Goal: Task Accomplishment & Management: Manage account settings

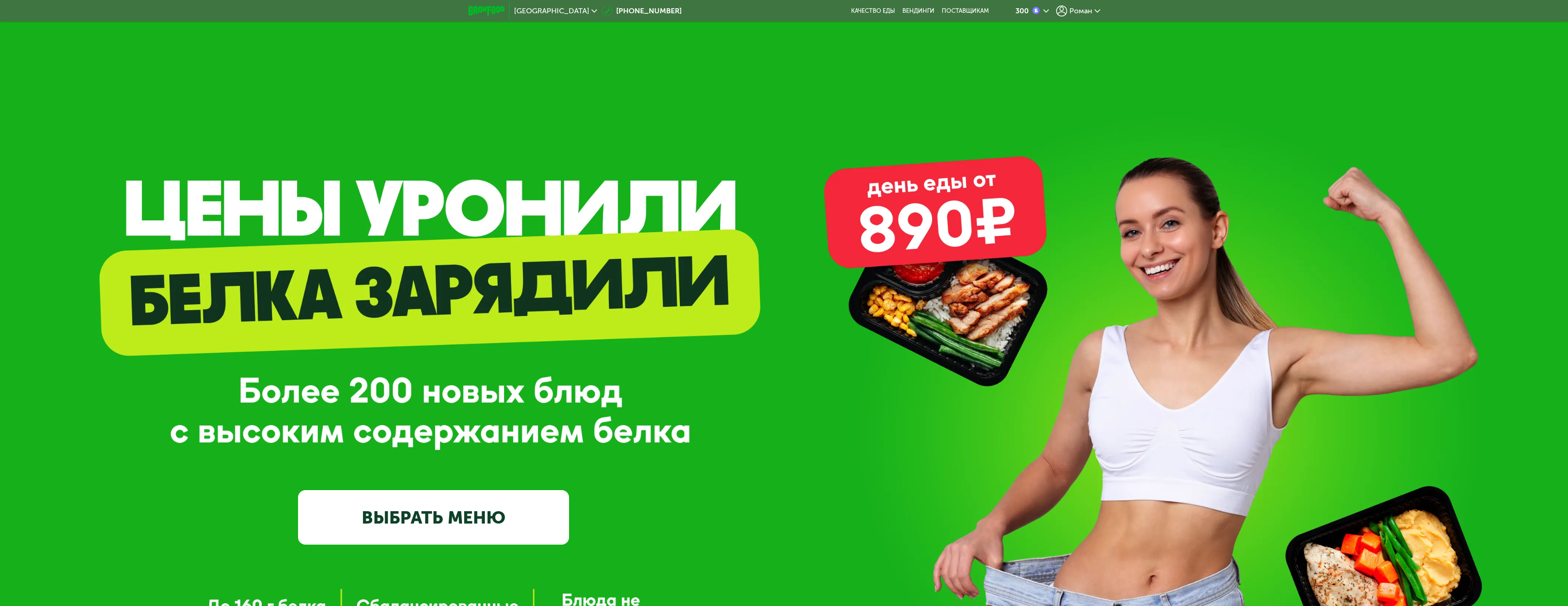
click at [1082, 12] on span "Роман" at bounding box center [1081, 11] width 23 height 7
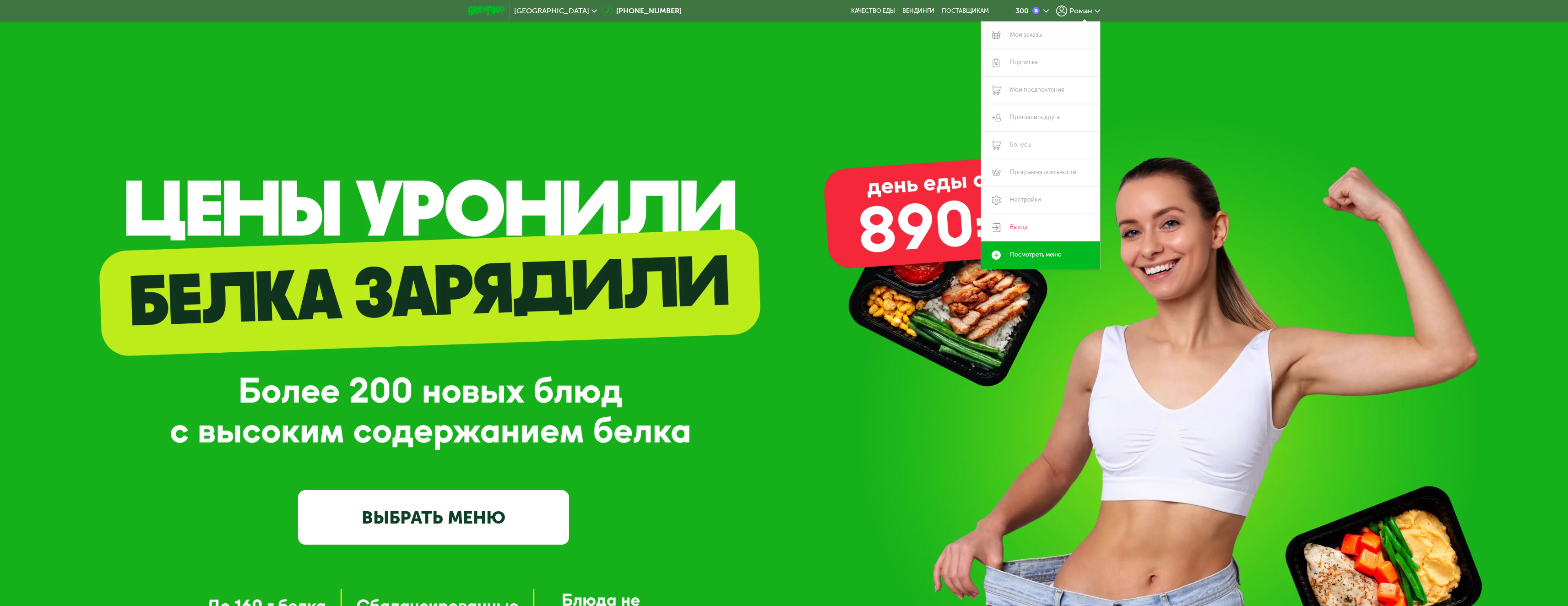
click at [1029, 36] on link "Мои заказы" at bounding box center [1040, 35] width 119 height 27
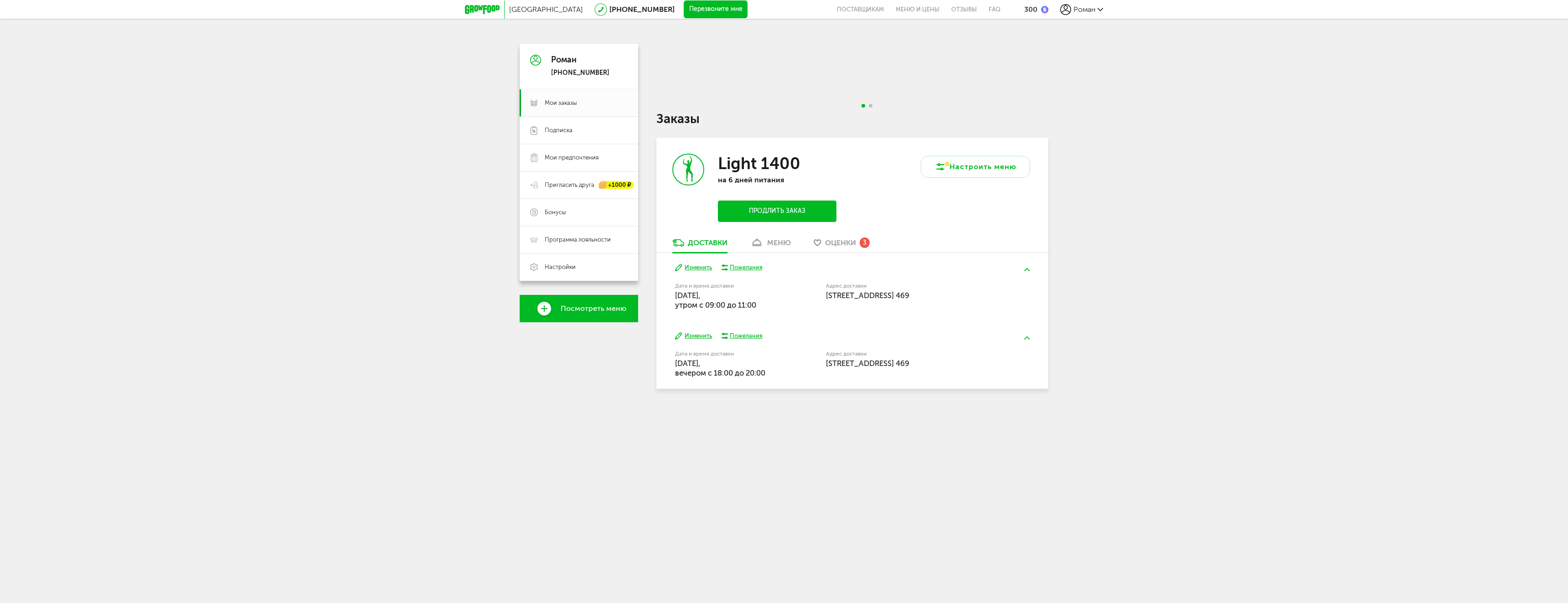
click at [763, 172] on h3 "Light 1400" at bounding box center [759, 163] width 82 height 20
click at [772, 243] on div "меню" at bounding box center [778, 242] width 24 height 9
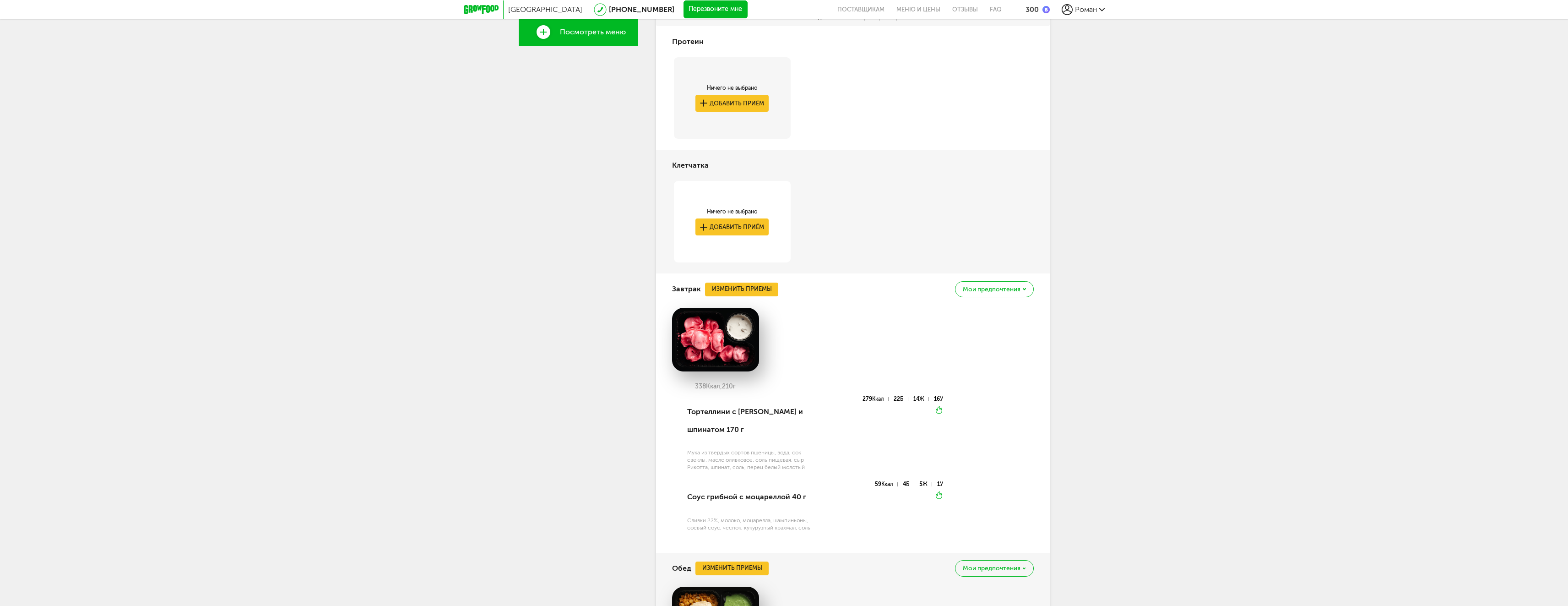
scroll to position [49, 0]
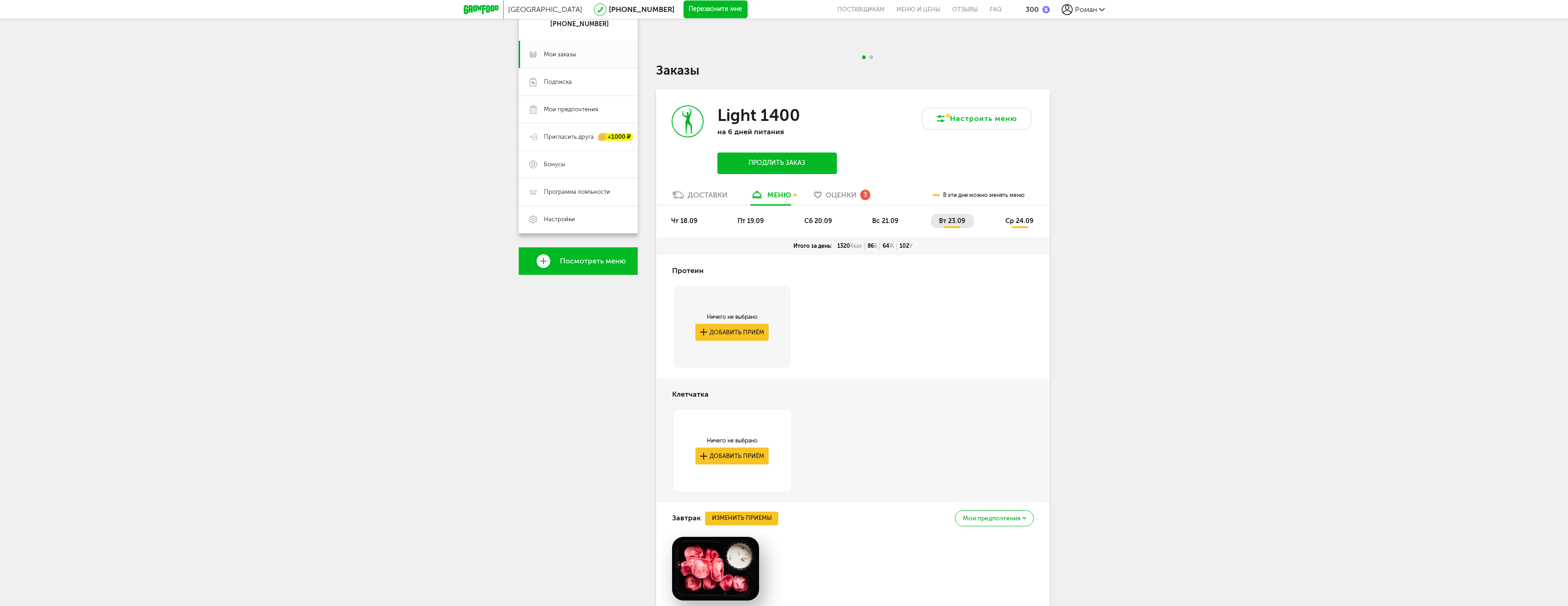
click at [954, 221] on span "вт 23.09" at bounding box center [952, 220] width 26 height 7
click at [683, 198] on icon at bounding box center [678, 195] width 12 height 7
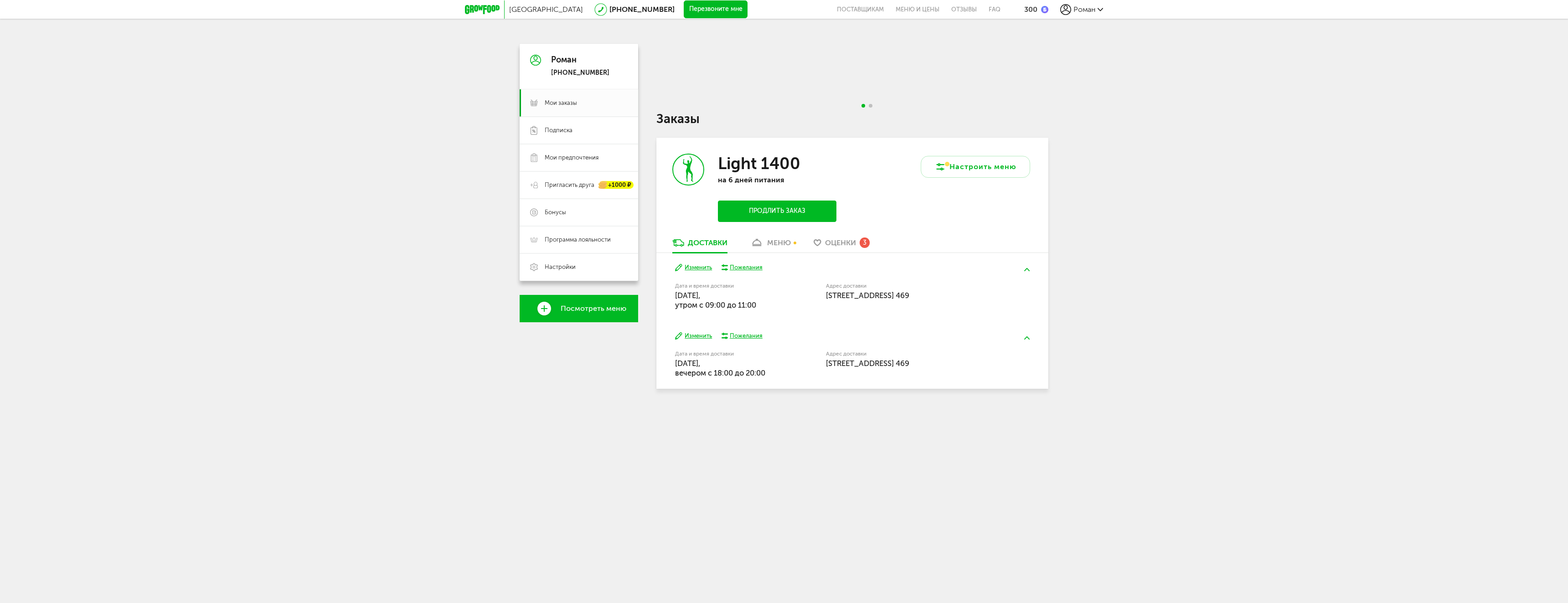
click at [703, 288] on label "Дата и время доставки" at bounding box center [726, 286] width 104 height 5
click at [842, 300] on span "Москва, Славянский б-р, 9к6, подъезд 4, этаж 25, кв. 469" at bounding box center [867, 295] width 83 height 9
click at [745, 268] on div "Пожелания" at bounding box center [746, 268] width 33 height 8
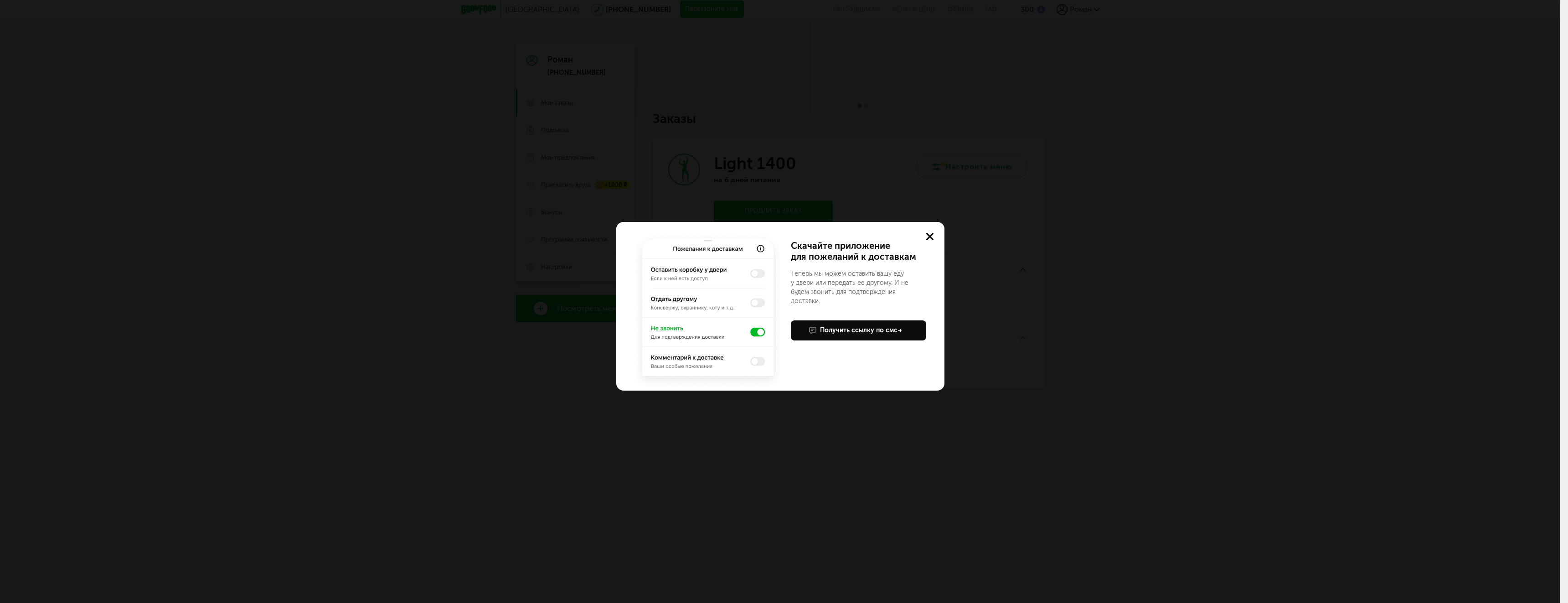
click at [759, 273] on img at bounding box center [708, 311] width 153 height 159
click at [759, 274] on img at bounding box center [708, 311] width 153 height 159
click at [931, 236] on use at bounding box center [929, 236] width 7 height 7
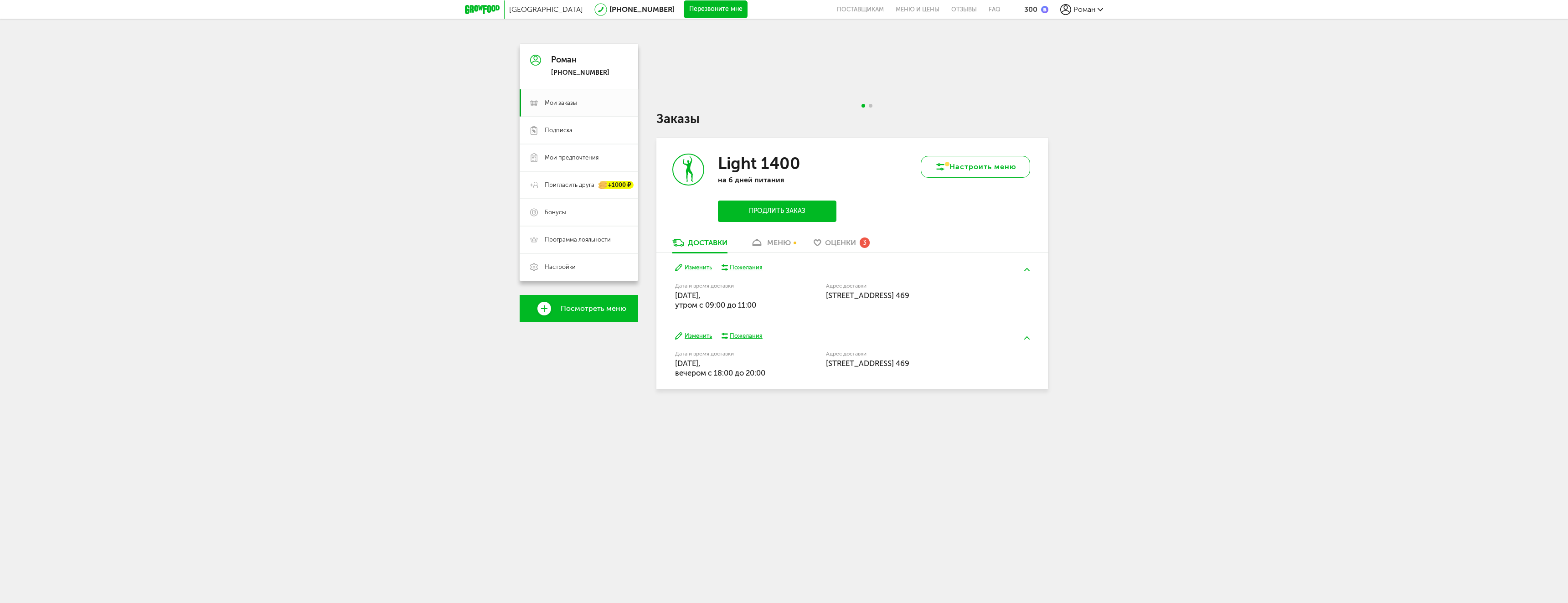
click at [953, 172] on button "Настроить меню" at bounding box center [975, 167] width 109 height 22
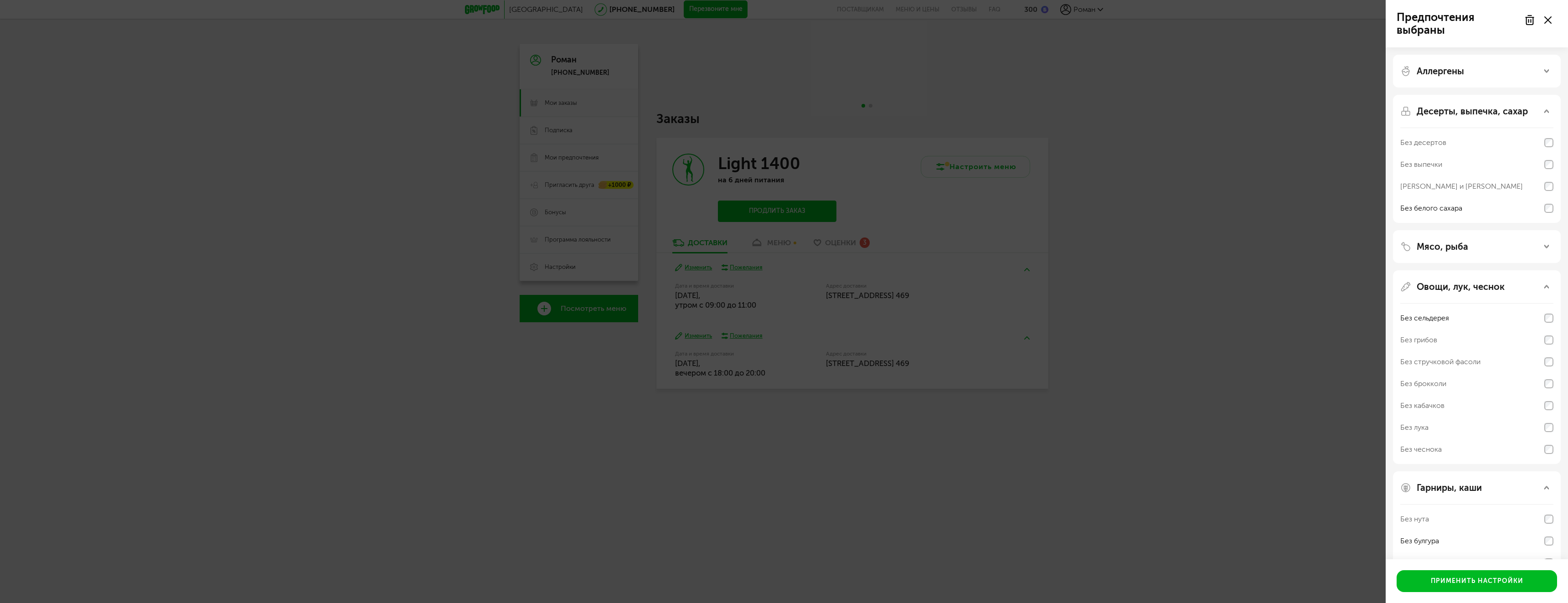
click at [1162, 166] on div "Предпочтения выбраны Аллергены Десерты, выпечка, сахар Без десертов Без выпечки…" at bounding box center [784, 302] width 1568 height 603
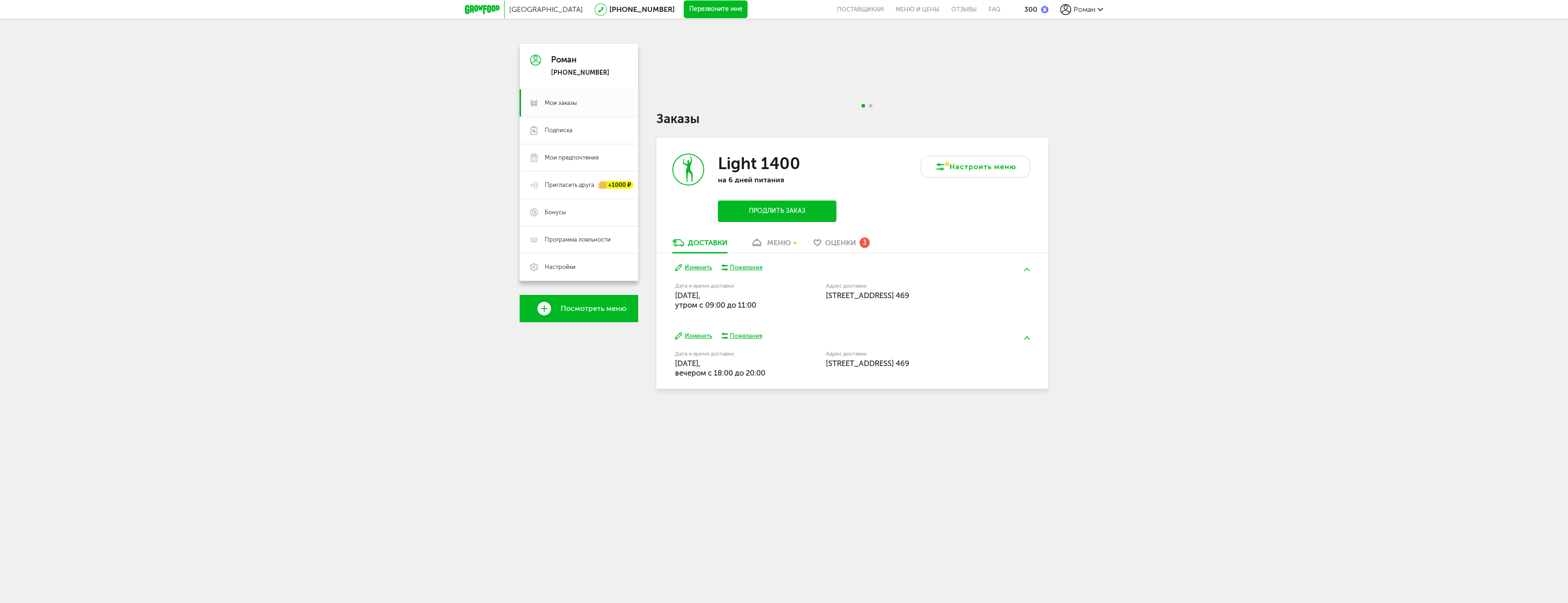
click at [871, 105] on span "Go to slide 2" at bounding box center [870, 105] width 3 height 3
click at [862, 106] on span "Go to slide 1" at bounding box center [863, 105] width 3 height 3
click at [1097, 9] on div "Роман" at bounding box center [1081, 9] width 43 height 11
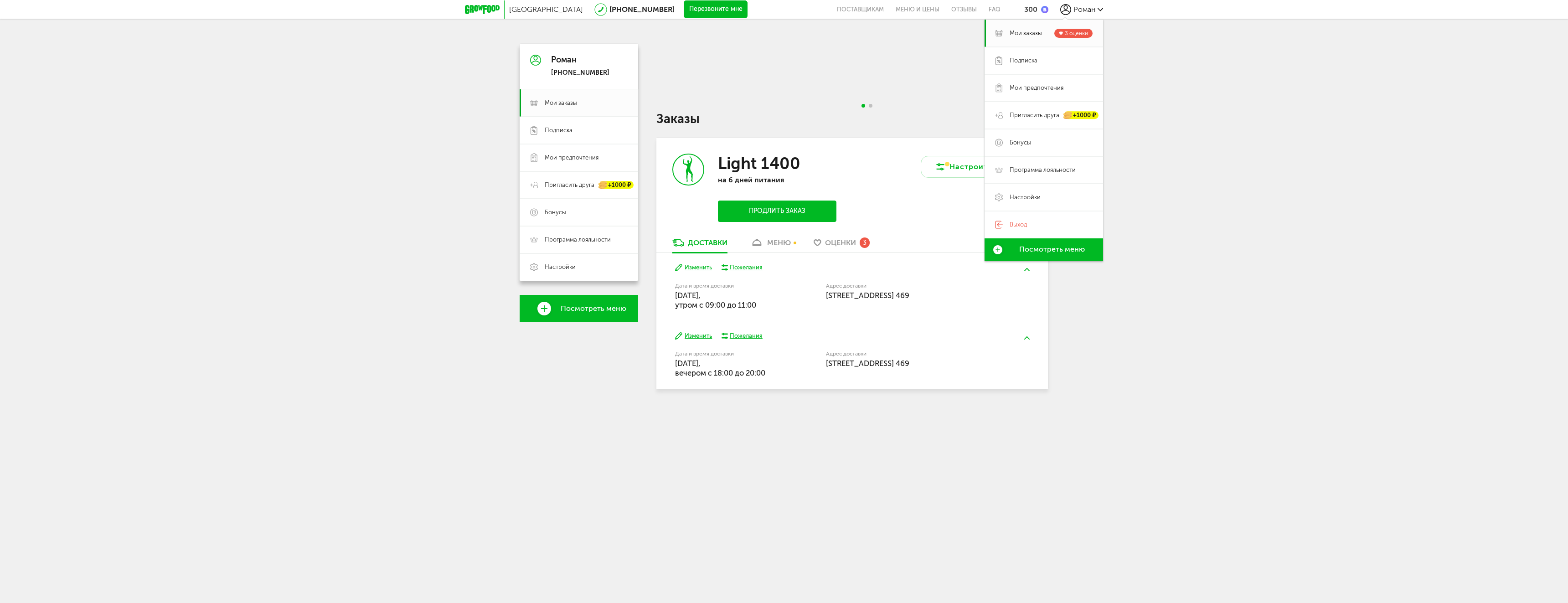
click at [890, 43] on div "Москва 8 (800) 555-21-78 Перезвоните мне поставщикам Меню и цены Отзывы FAQ 300…" at bounding box center [784, 218] width 1568 height 435
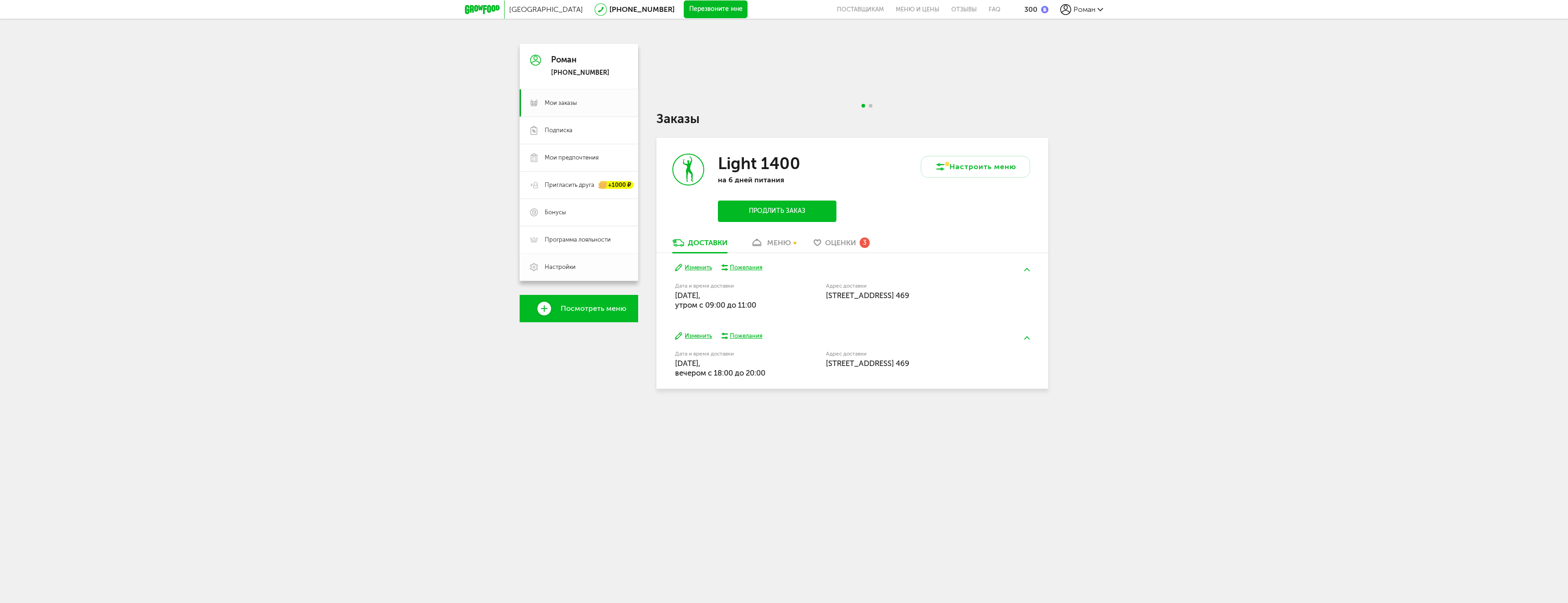
click at [562, 274] on link "Настройки" at bounding box center [579, 266] width 118 height 27
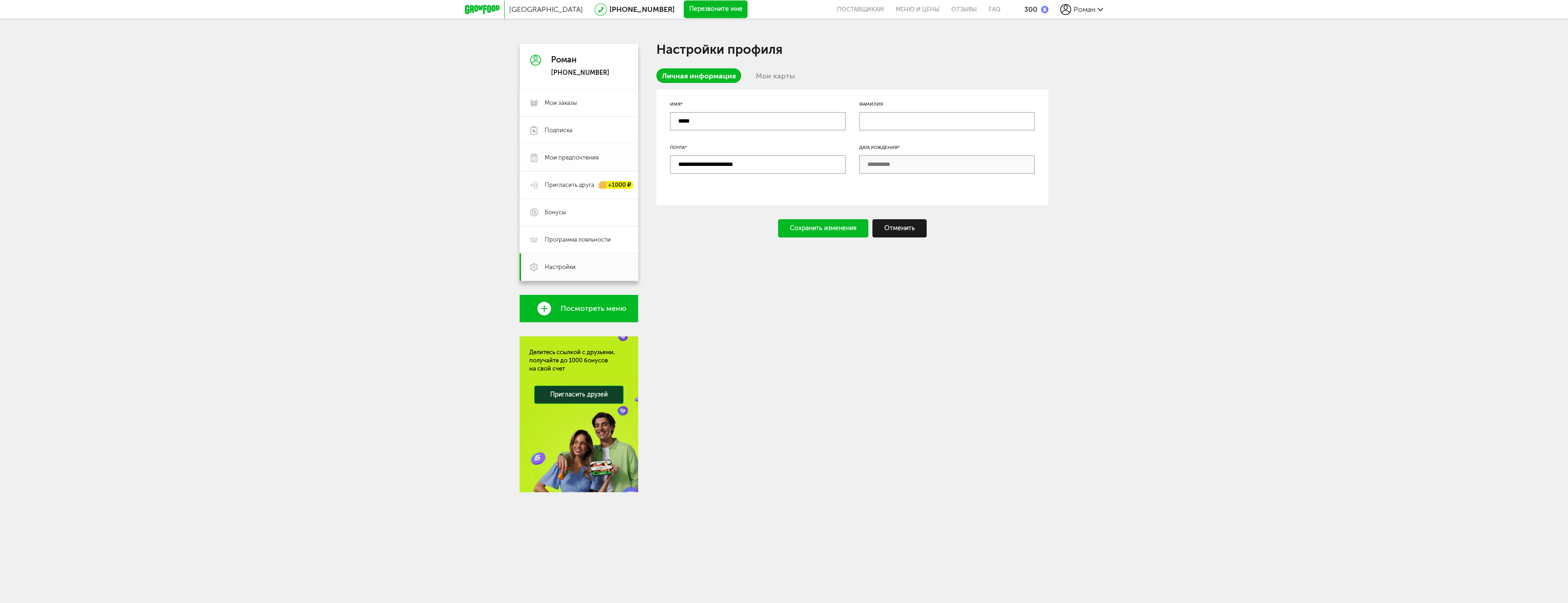
click at [579, 154] on span "Мои предпочтения" at bounding box center [571, 158] width 53 height 8
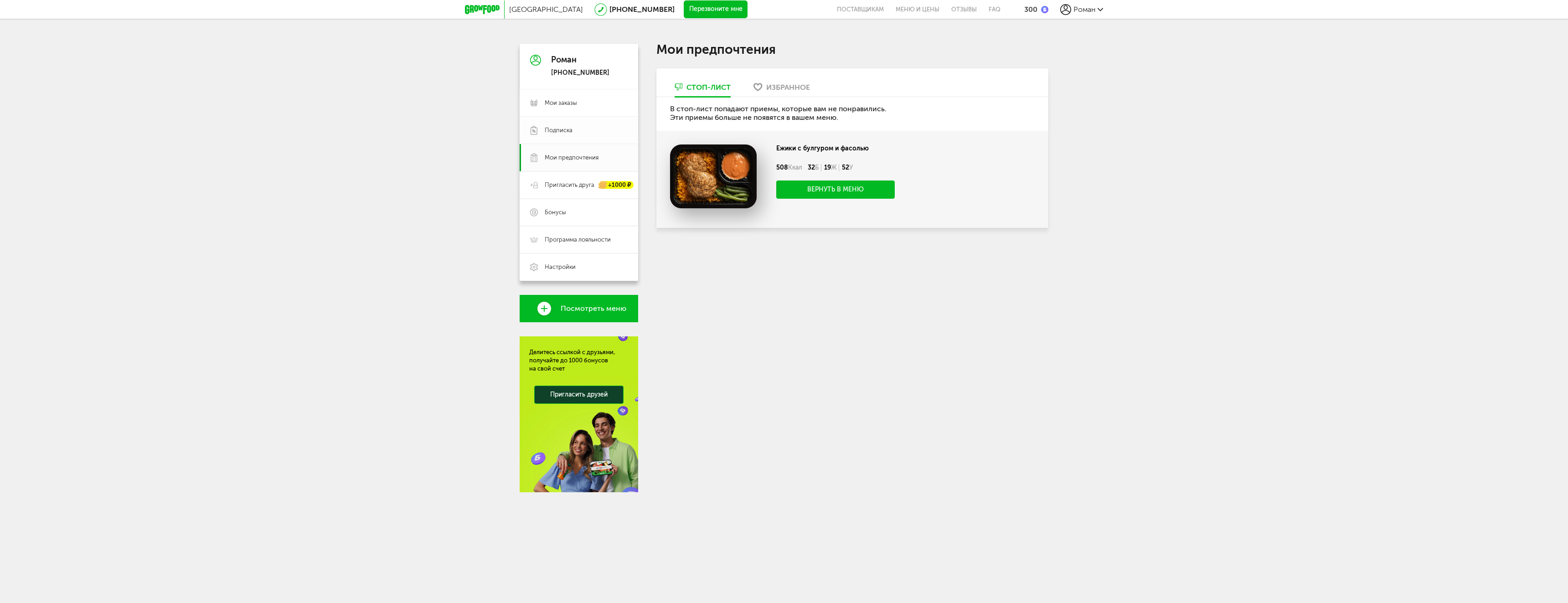
click at [564, 124] on link "Подписка" at bounding box center [579, 130] width 118 height 27
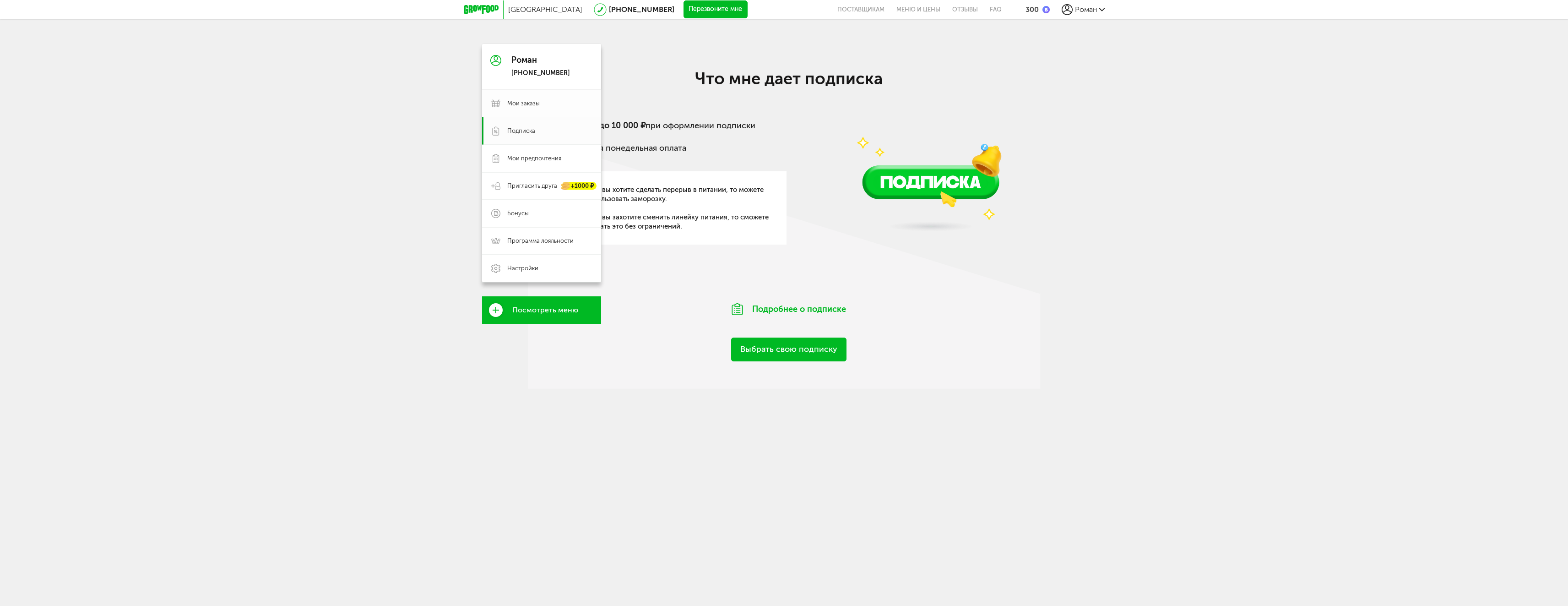
click at [571, 104] on span "Мои заказы" at bounding box center [549, 103] width 85 height 8
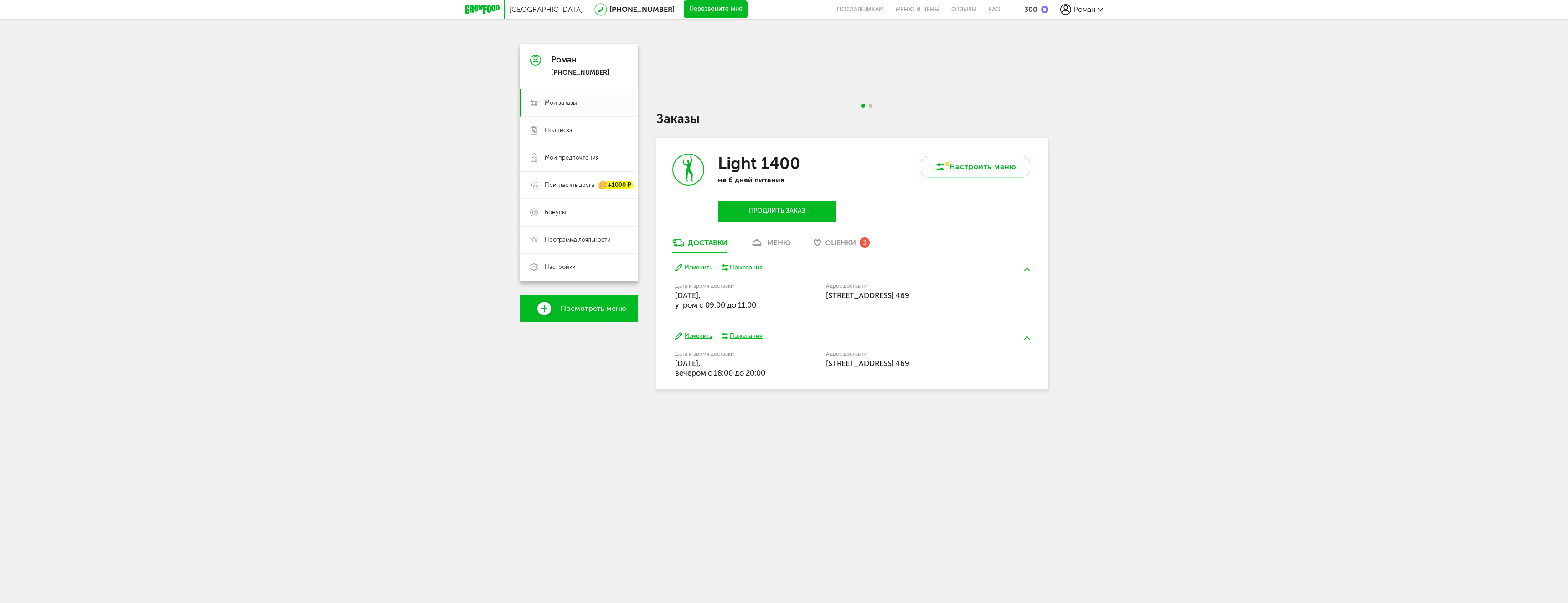
click at [688, 122] on h1 "Заказы" at bounding box center [852, 119] width 392 height 12
click at [1101, 12] on div "Роман" at bounding box center [1081, 9] width 43 height 11
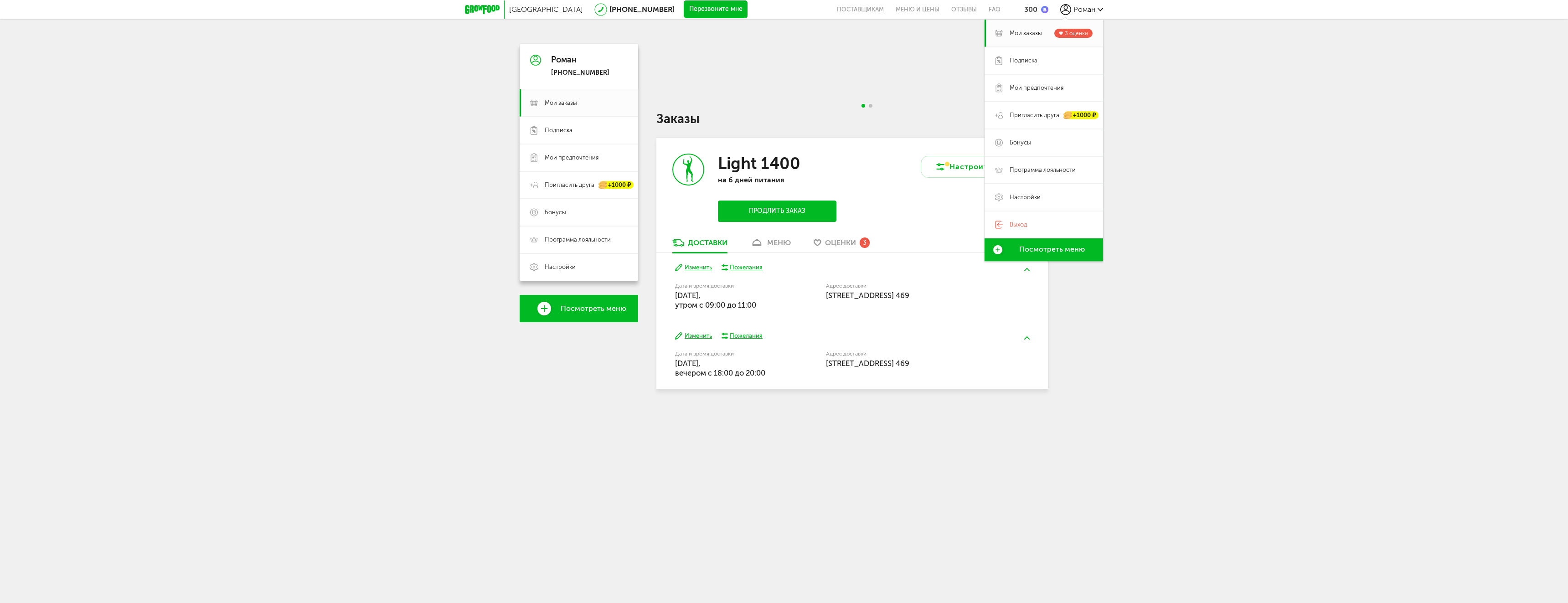
click at [745, 303] on span "20 сентября, суббота, утром c 09:00 до 11:00" at bounding box center [715, 300] width 81 height 19
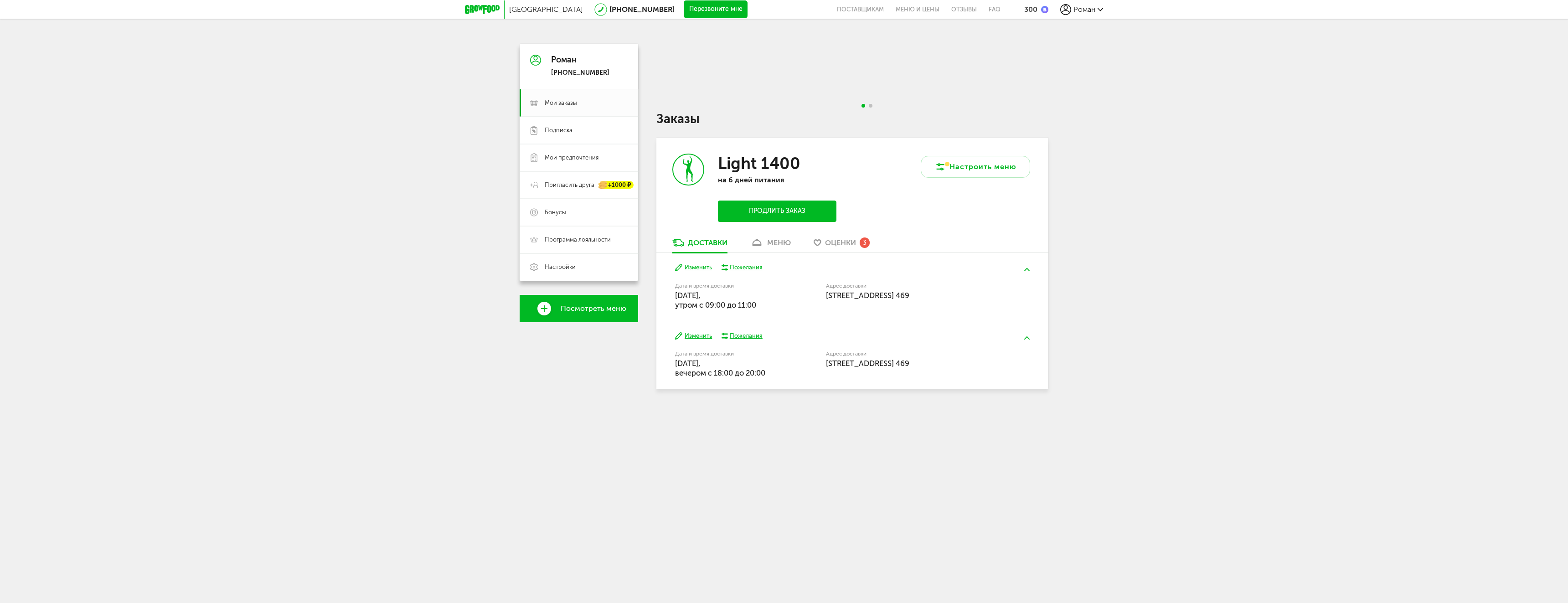
click at [699, 269] on button "Изменить" at bounding box center [693, 268] width 37 height 9
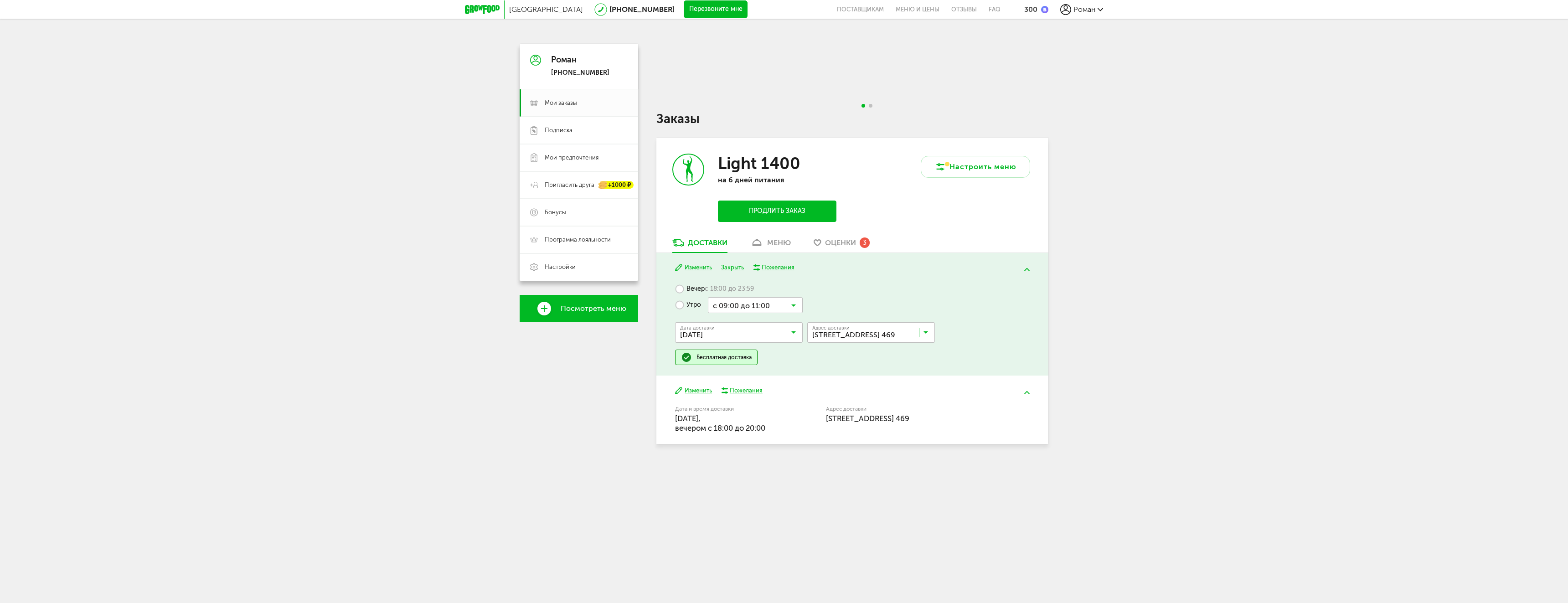
click at [774, 245] on div "меню" at bounding box center [778, 242] width 24 height 9
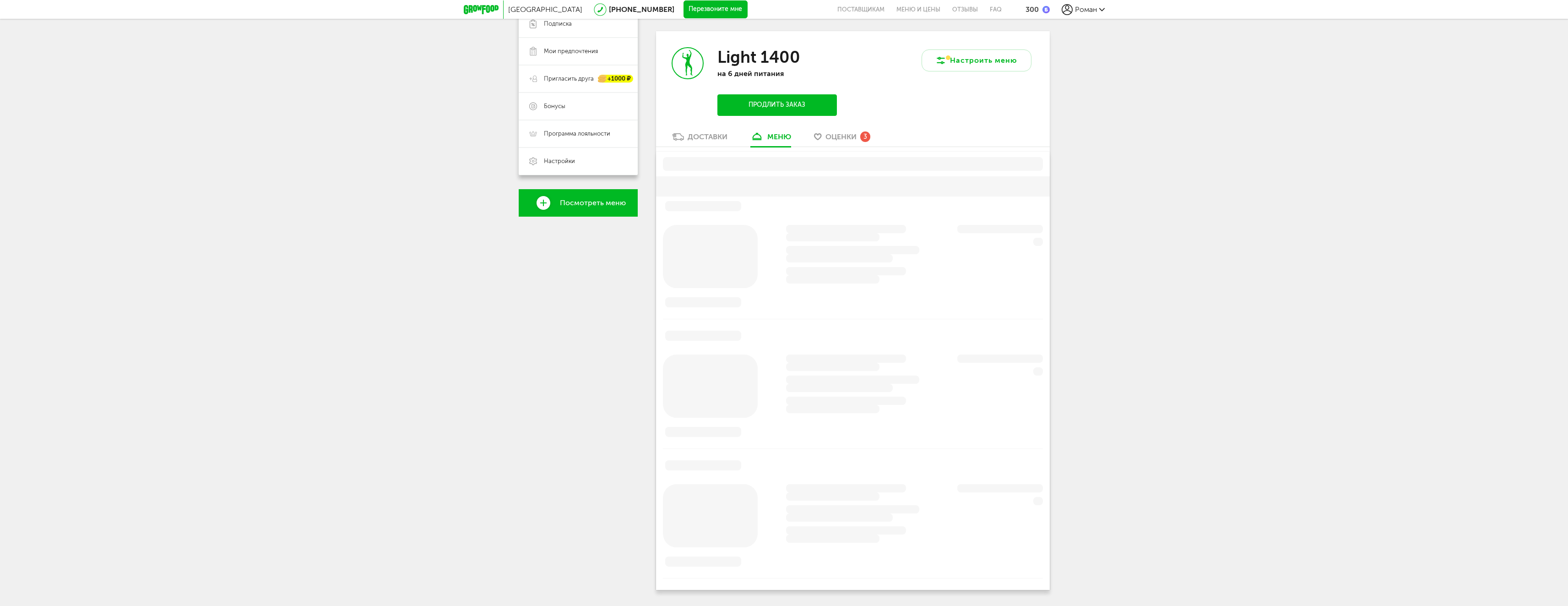
scroll to position [116, 0]
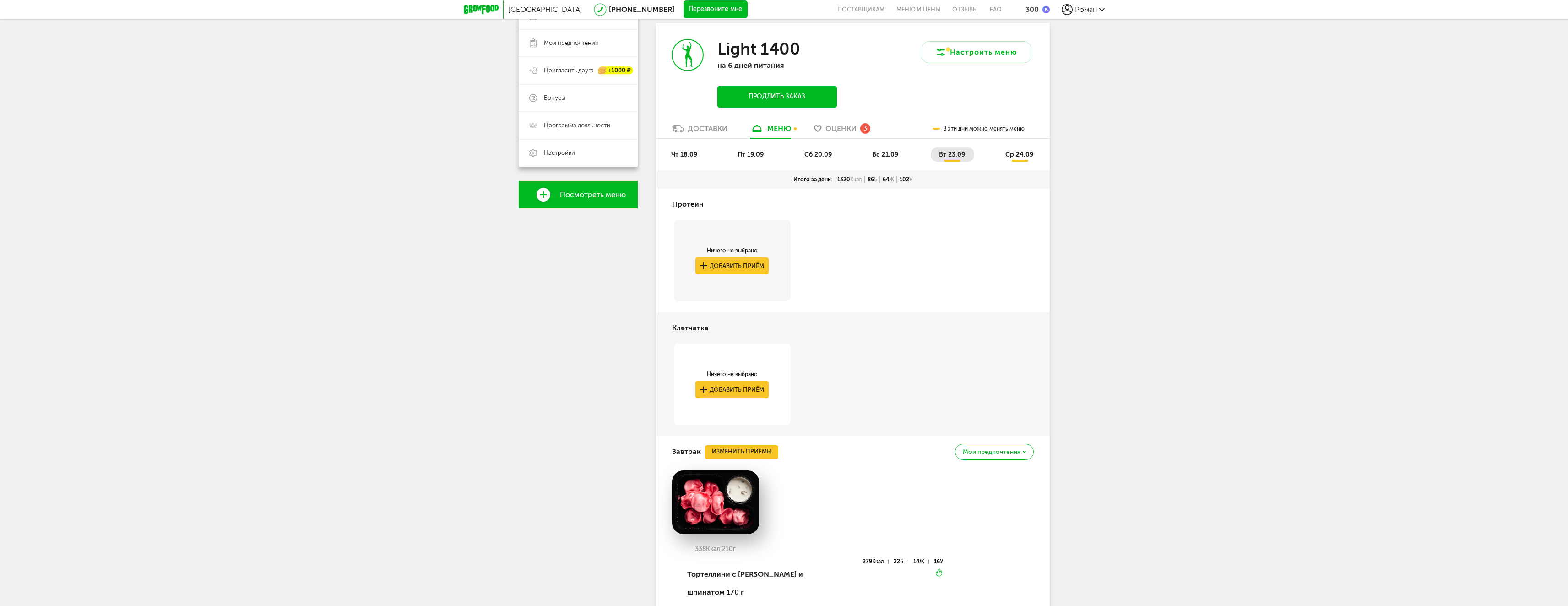
click at [750, 154] on span "пт 19.09" at bounding box center [751, 154] width 26 height 7
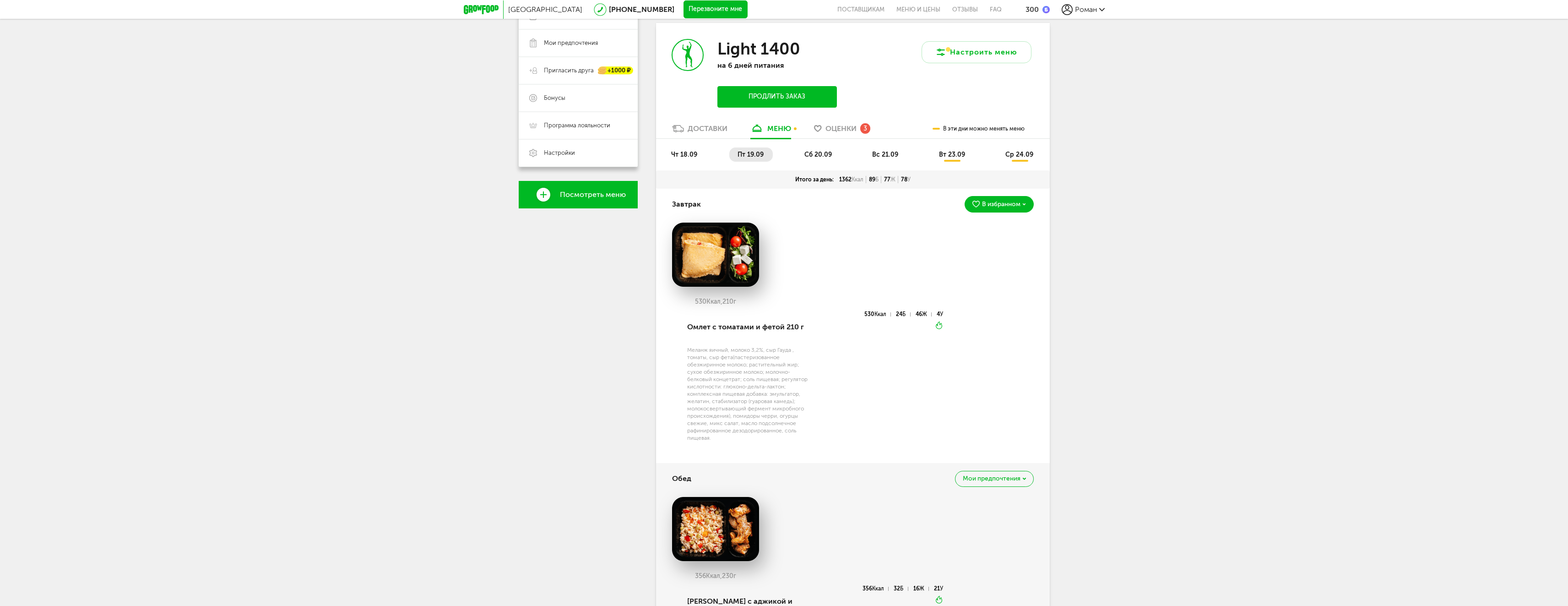
click at [682, 155] on span "чт 18.09" at bounding box center [685, 154] width 26 height 7
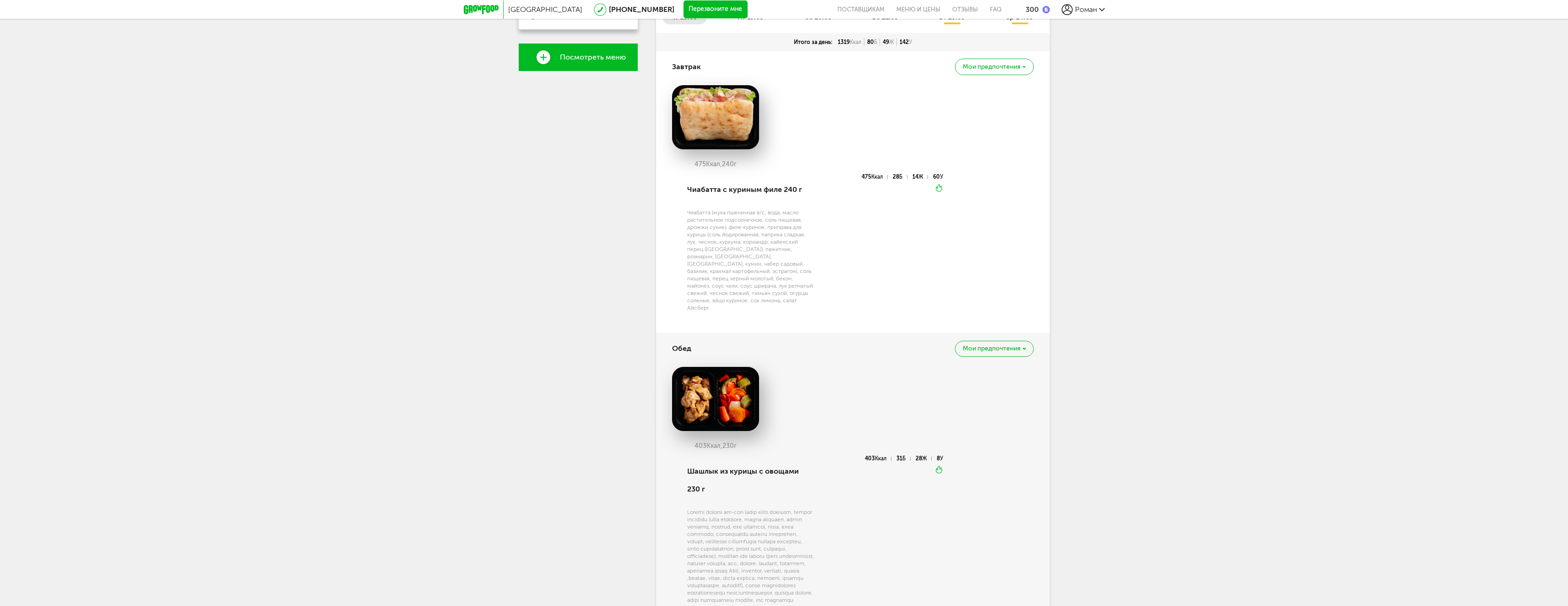
scroll to position [24, 0]
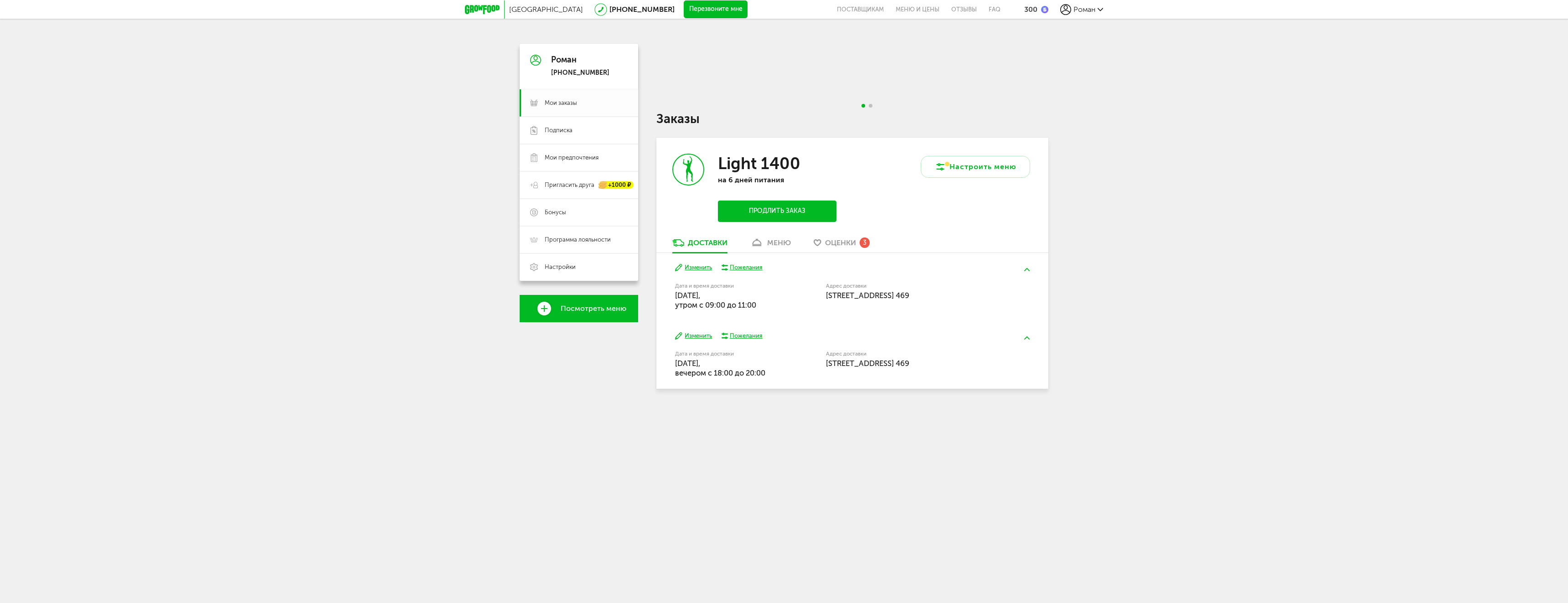
click at [565, 108] on link "Мои заказы" at bounding box center [579, 103] width 118 height 27
click at [776, 241] on div "меню" at bounding box center [778, 242] width 24 height 9
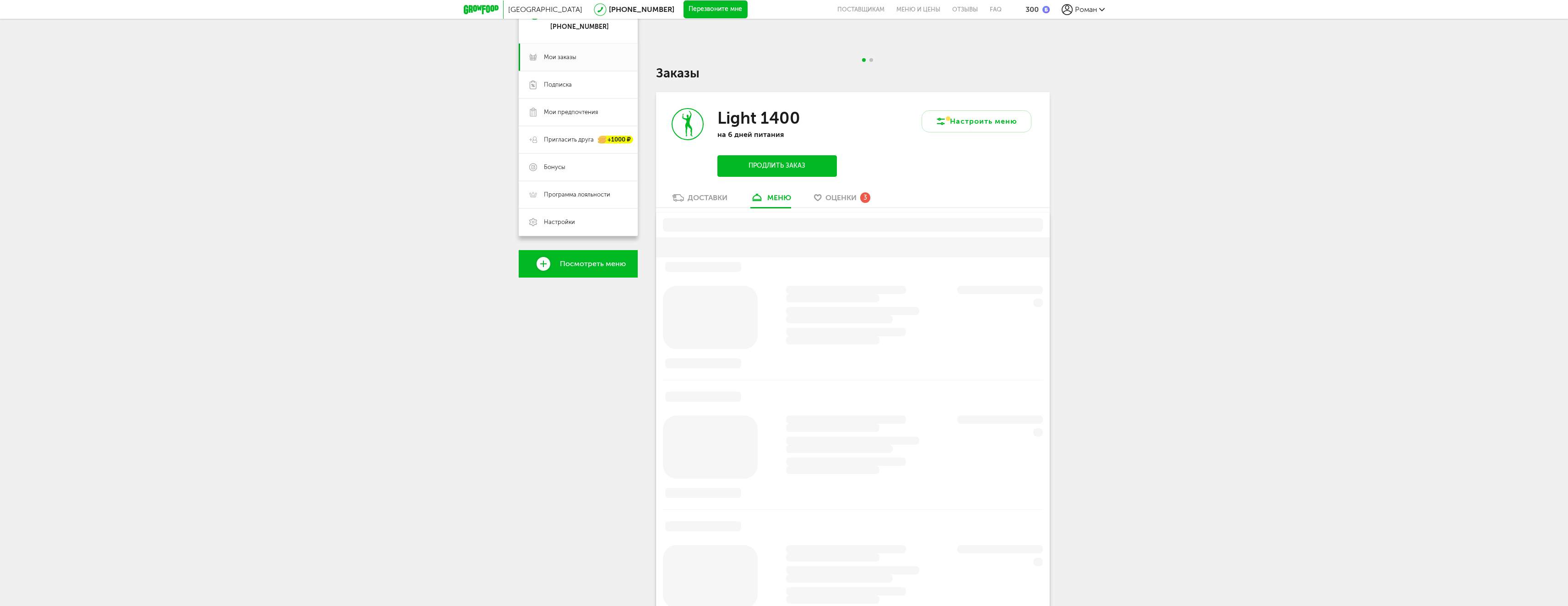
scroll to position [116, 0]
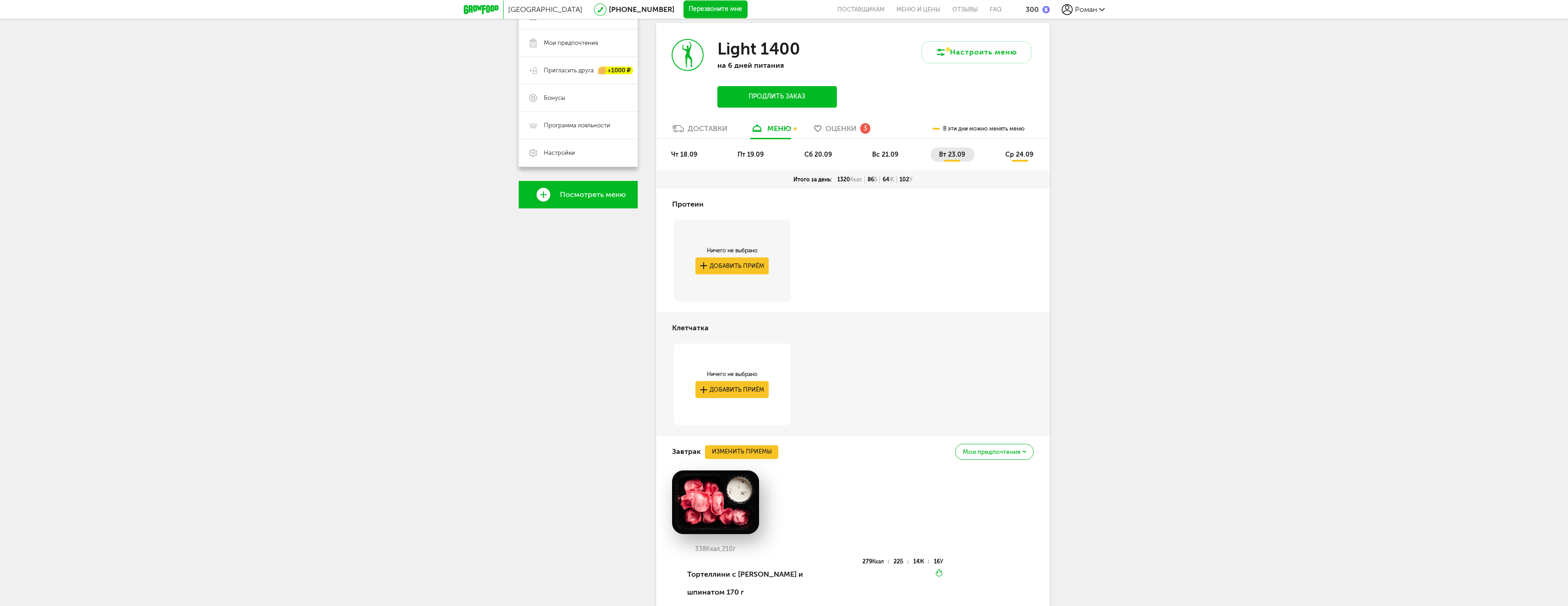
click at [689, 156] on span "чт 18.09" at bounding box center [685, 154] width 26 height 7
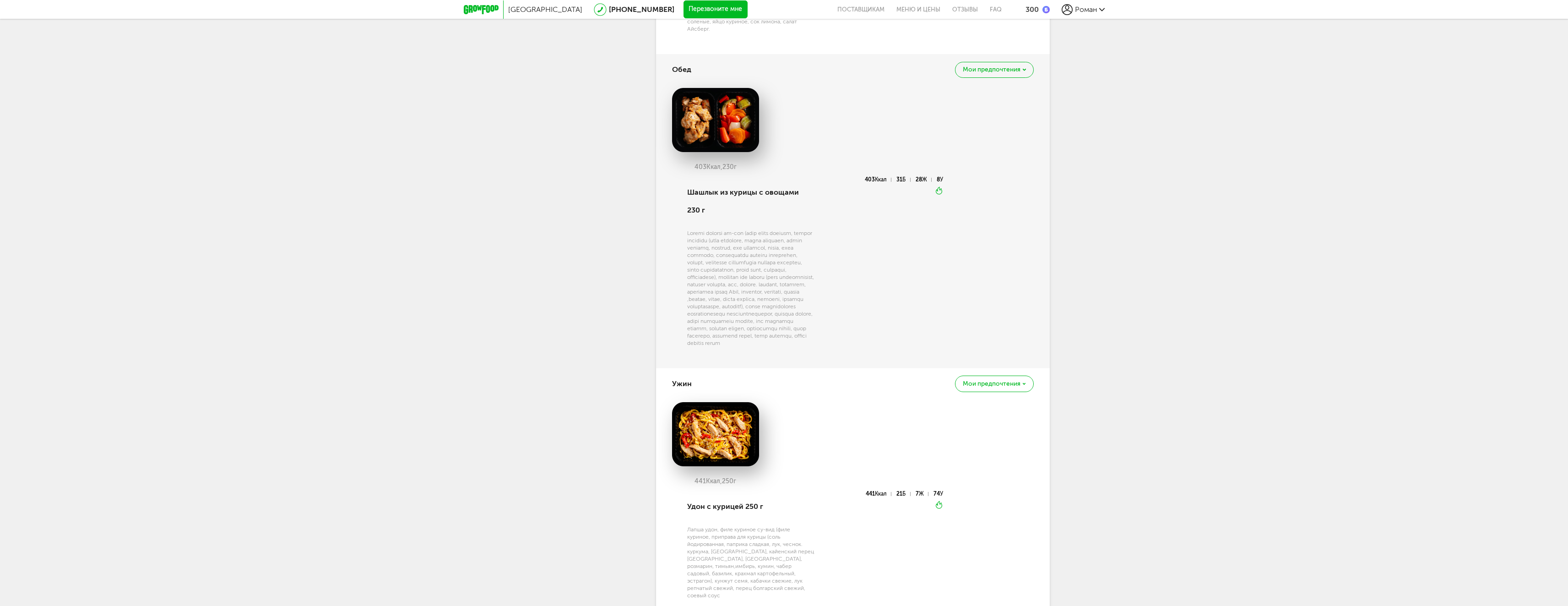
scroll to position [573, 0]
